Goal: Task Accomplishment & Management: Use online tool/utility

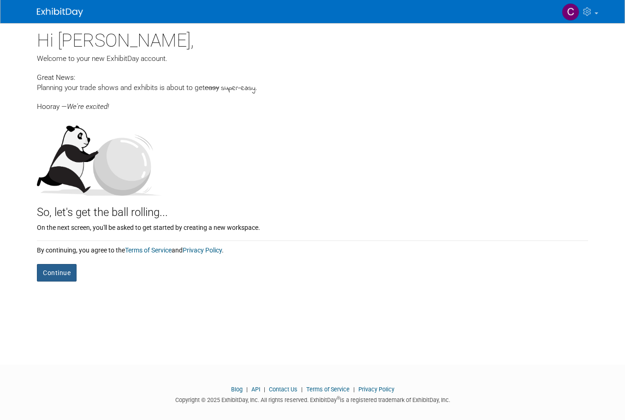
click at [50, 274] on button "Continue" at bounding box center [57, 273] width 40 height 18
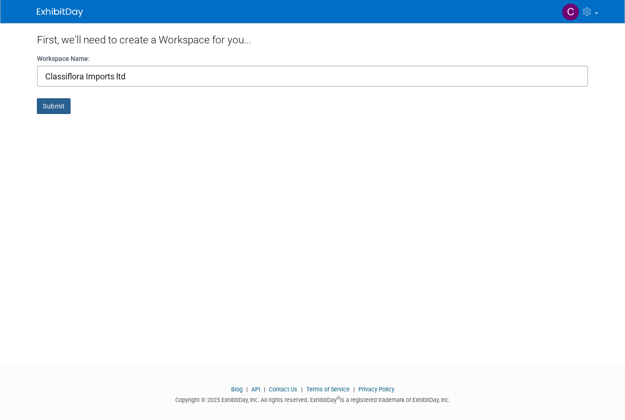
type input "Classiflora Imports ltd"
click at [47, 110] on button "Submit" at bounding box center [54, 106] width 34 height 16
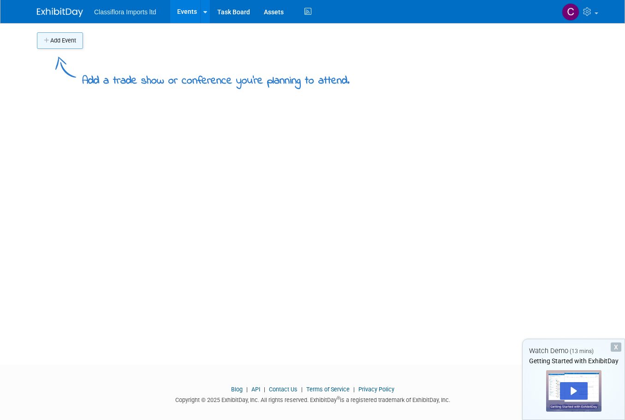
click at [50, 42] on icon "button" at bounding box center [47, 41] width 6 height 6
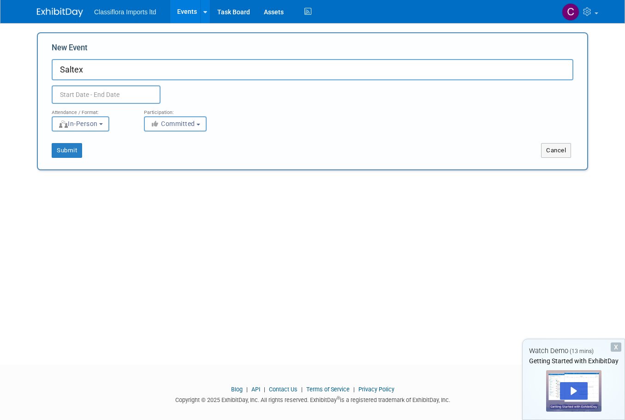
type input "Saltex"
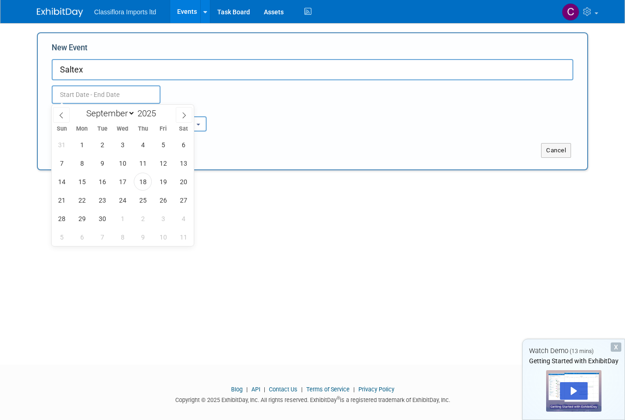
click at [120, 92] on input "text" at bounding box center [106, 94] width 109 height 18
click at [183, 115] on icon at bounding box center [184, 115] width 6 height 6
select select "10"
click at [125, 179] on span "12" at bounding box center [122, 181] width 18 height 18
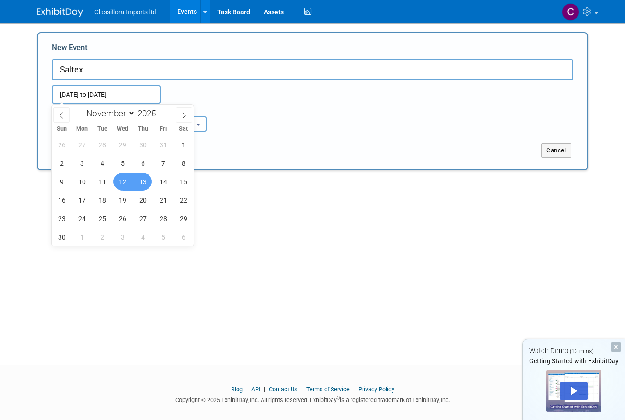
click at [141, 181] on span "13" at bounding box center [143, 181] width 18 height 18
type input "Nov 12, 2025 to Nov 13, 2025"
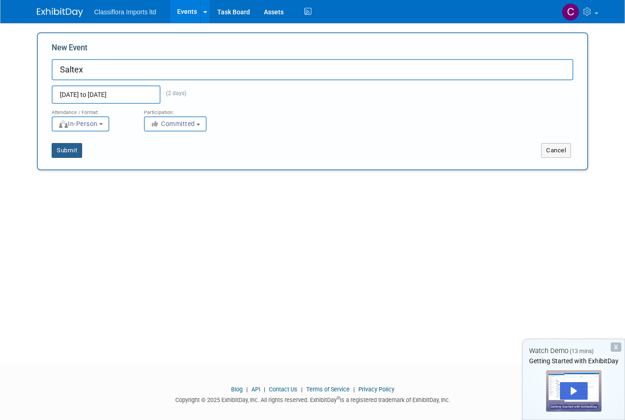
click at [70, 151] on button "Submit" at bounding box center [67, 150] width 30 height 15
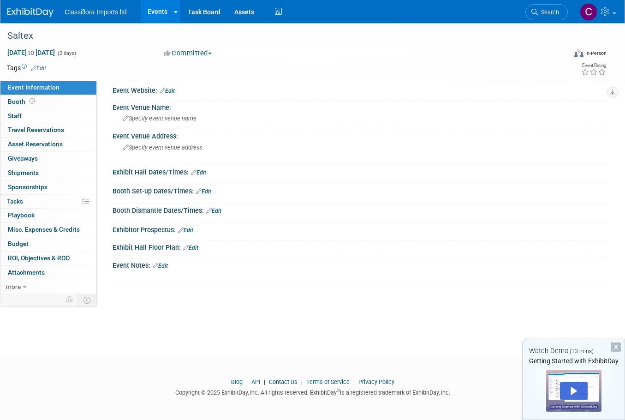
scroll to position [9, 0]
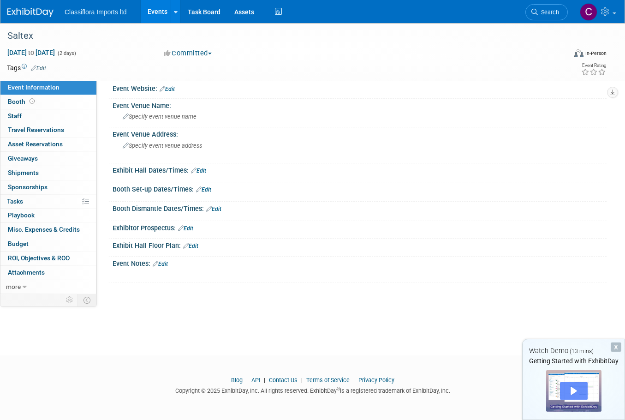
click at [570, 385] on div "Play" at bounding box center [574, 391] width 28 height 18
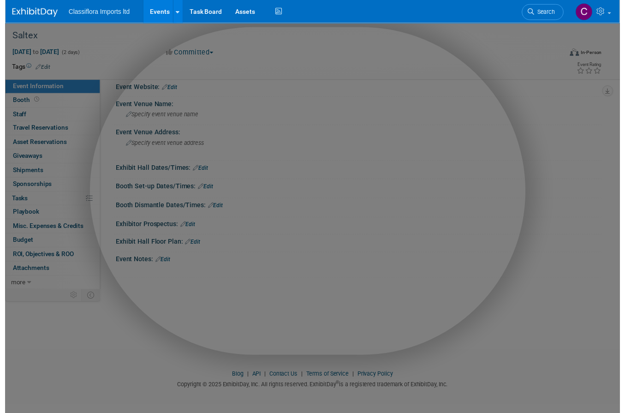
scroll to position [0, 0]
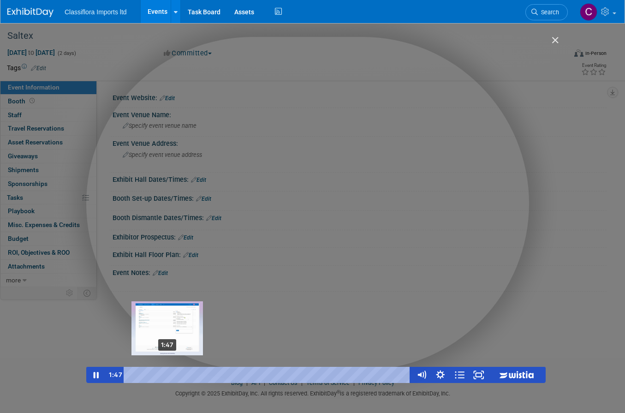
click at [167, 375] on div "1:47" at bounding box center [268, 375] width 276 height 16
click at [173, 375] on div "2:03" at bounding box center [268, 375] width 276 height 16
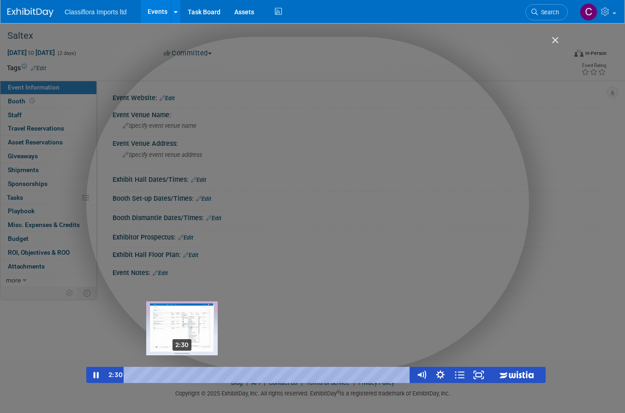
click at [182, 373] on div "2:30" at bounding box center [268, 375] width 276 height 16
click at [188, 373] on div "2:47" at bounding box center [268, 375] width 276 height 16
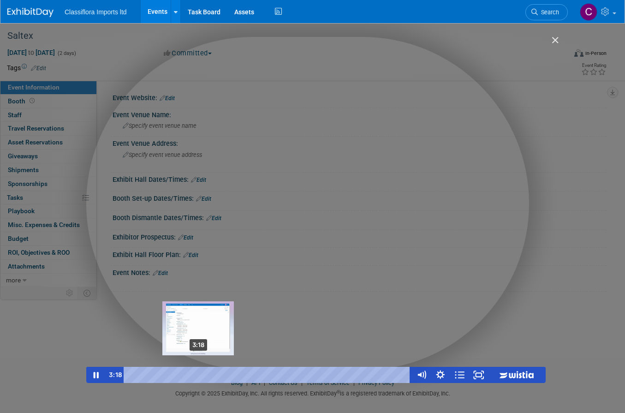
click at [199, 373] on div "3:18" at bounding box center [268, 375] width 276 height 16
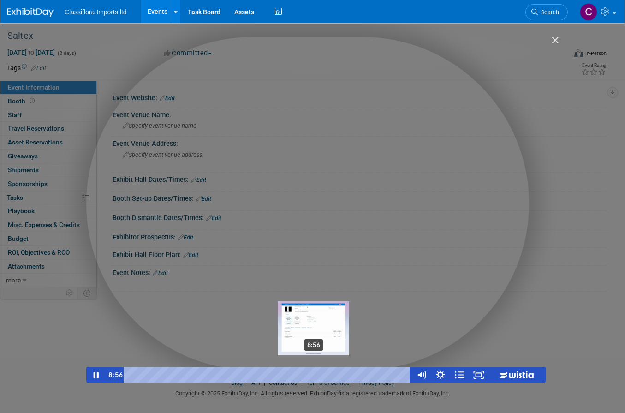
click at [315, 373] on div "8:56" at bounding box center [268, 375] width 276 height 16
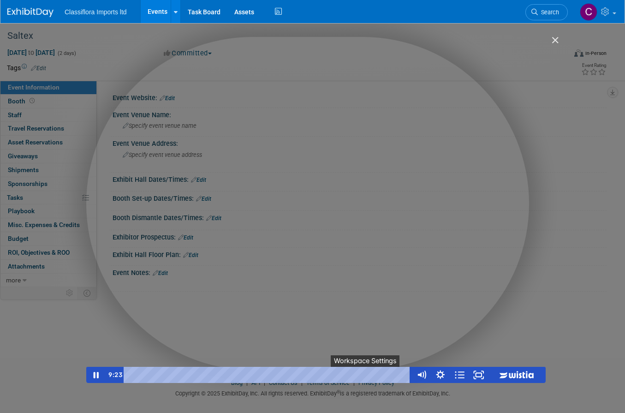
click at [370, 373] on button "●" at bounding box center [367, 375] width 8 height 16
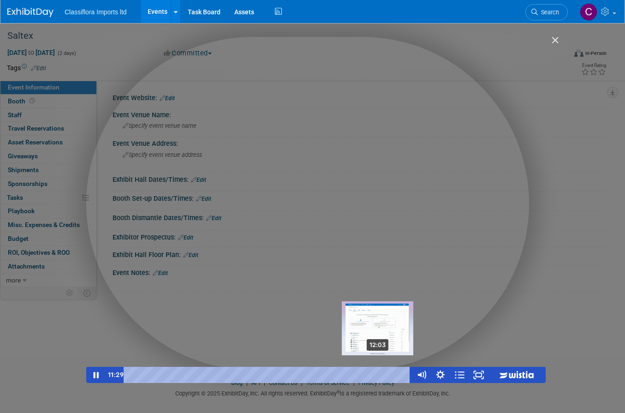
click at [379, 373] on div "12:03" at bounding box center [268, 375] width 276 height 16
click at [388, 373] on div "12:28" at bounding box center [268, 375] width 276 height 16
